Goal: Obtain resource: Download file/media

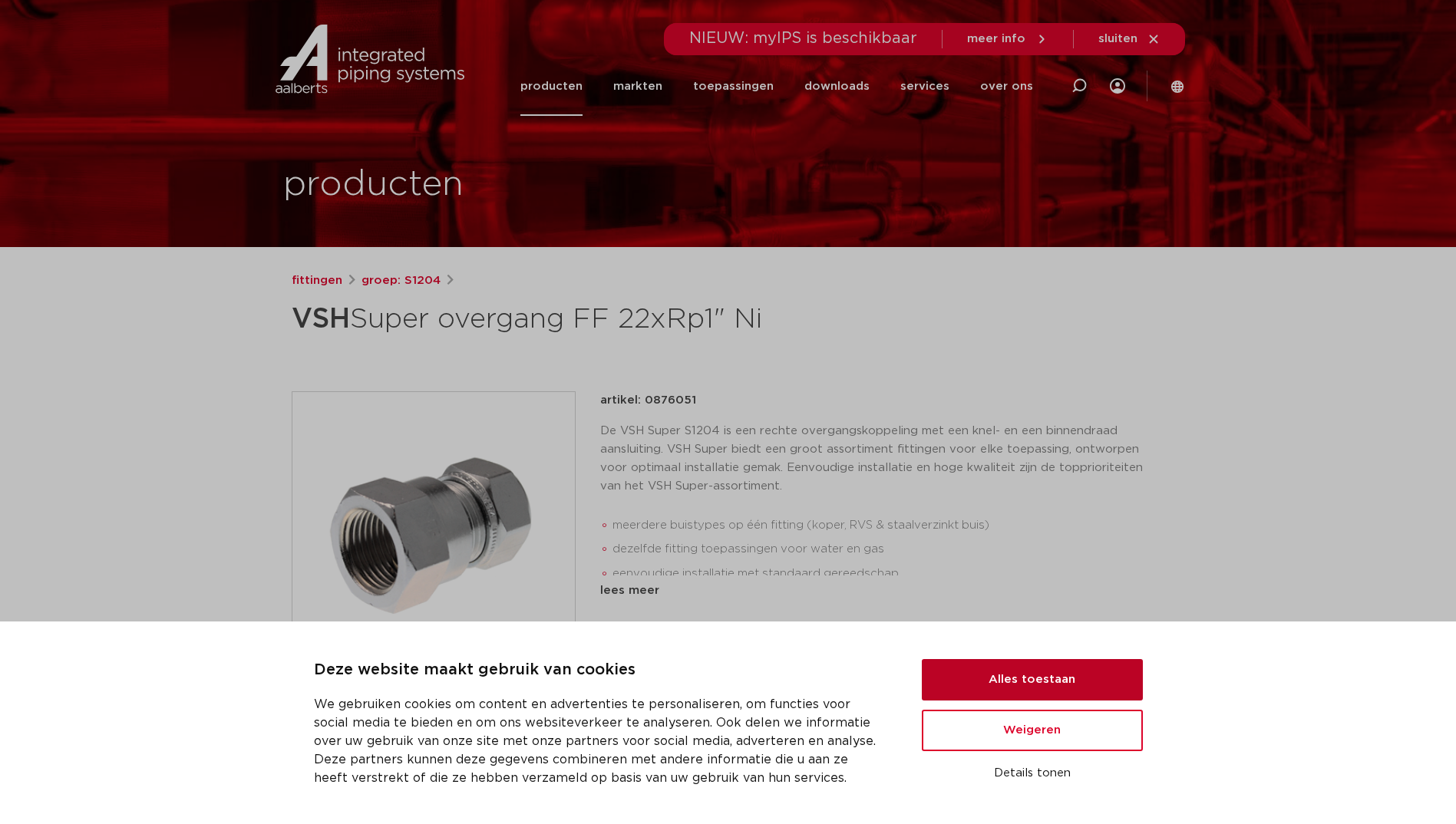
click at [1032, 673] on button "Alles toestaan" at bounding box center [1032, 680] width 221 height 41
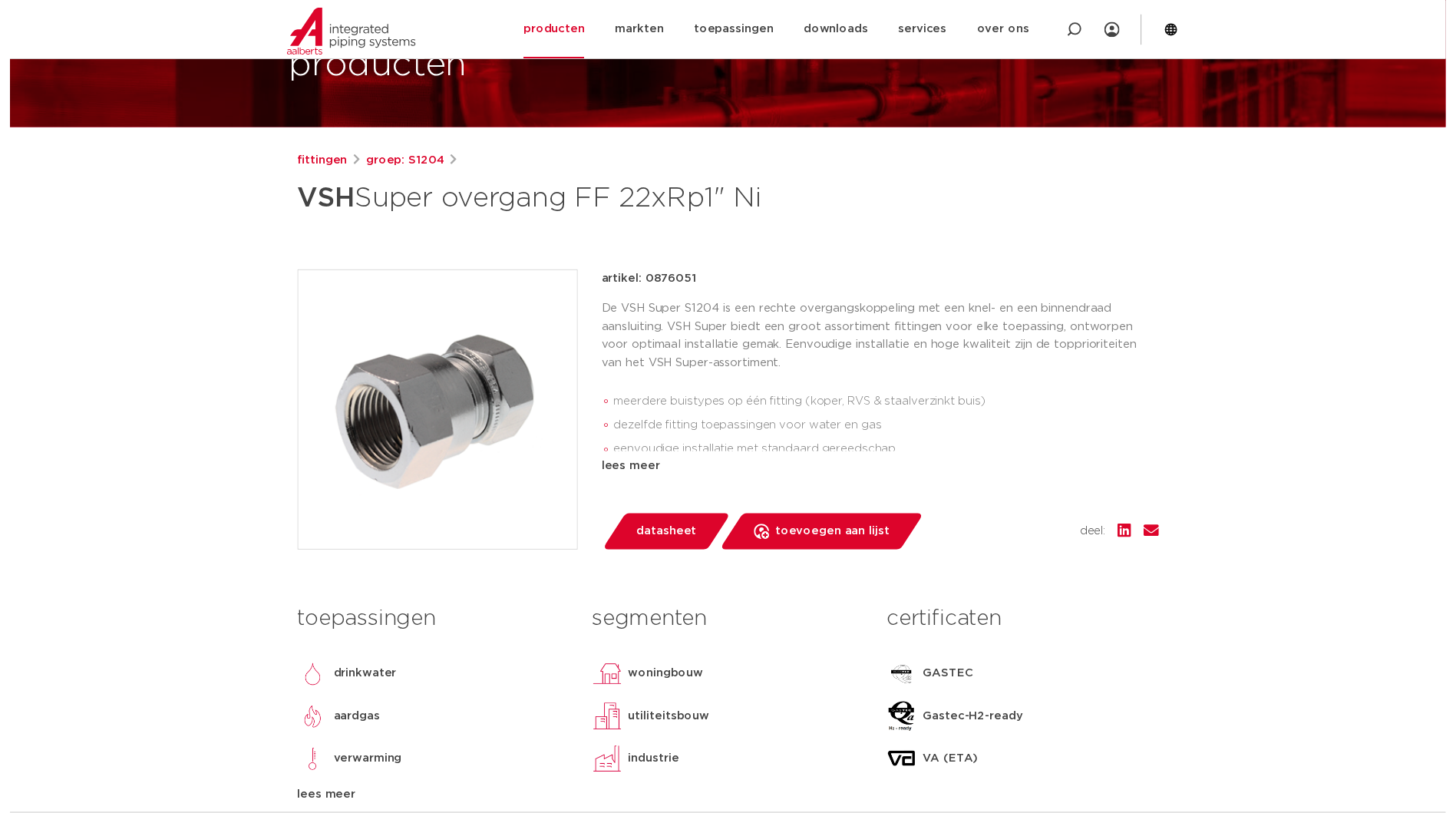
scroll to position [153, 0]
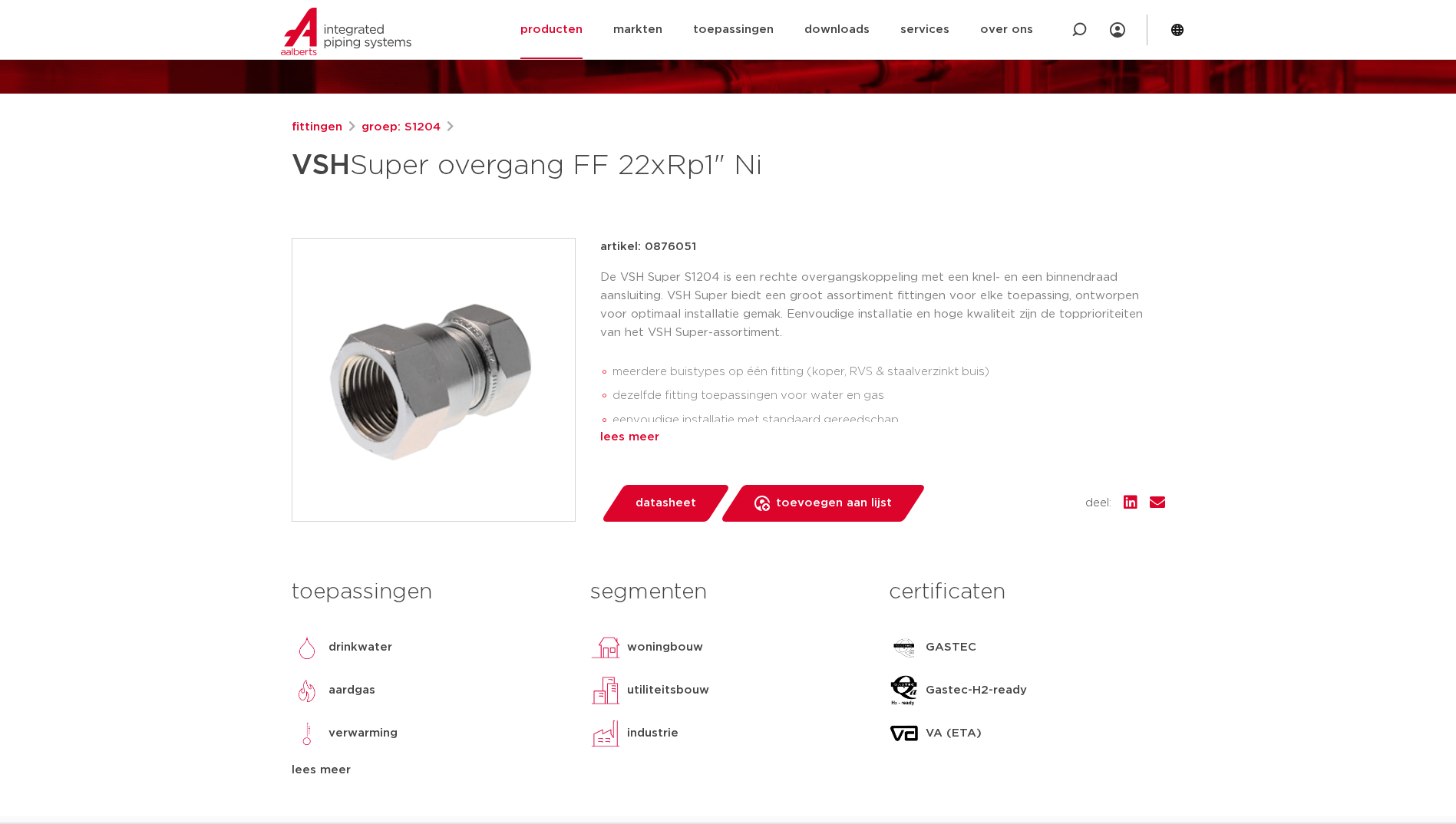
click at [619, 434] on div "lees meer" at bounding box center [882, 437] width 565 height 19
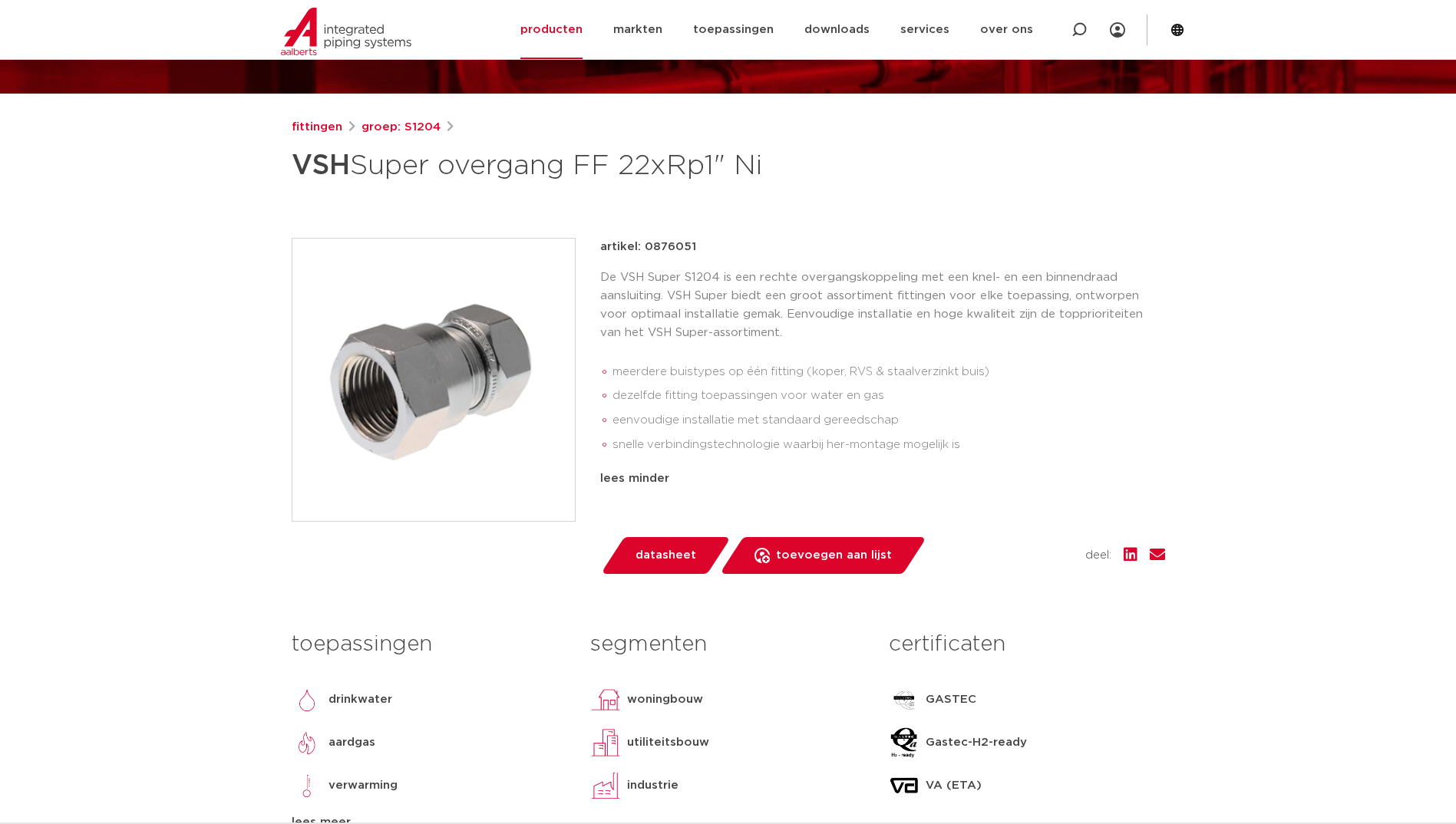
click at [672, 552] on span "datasheet" at bounding box center [666, 556] width 60 height 24
